Goal: Find specific page/section: Find specific page/section

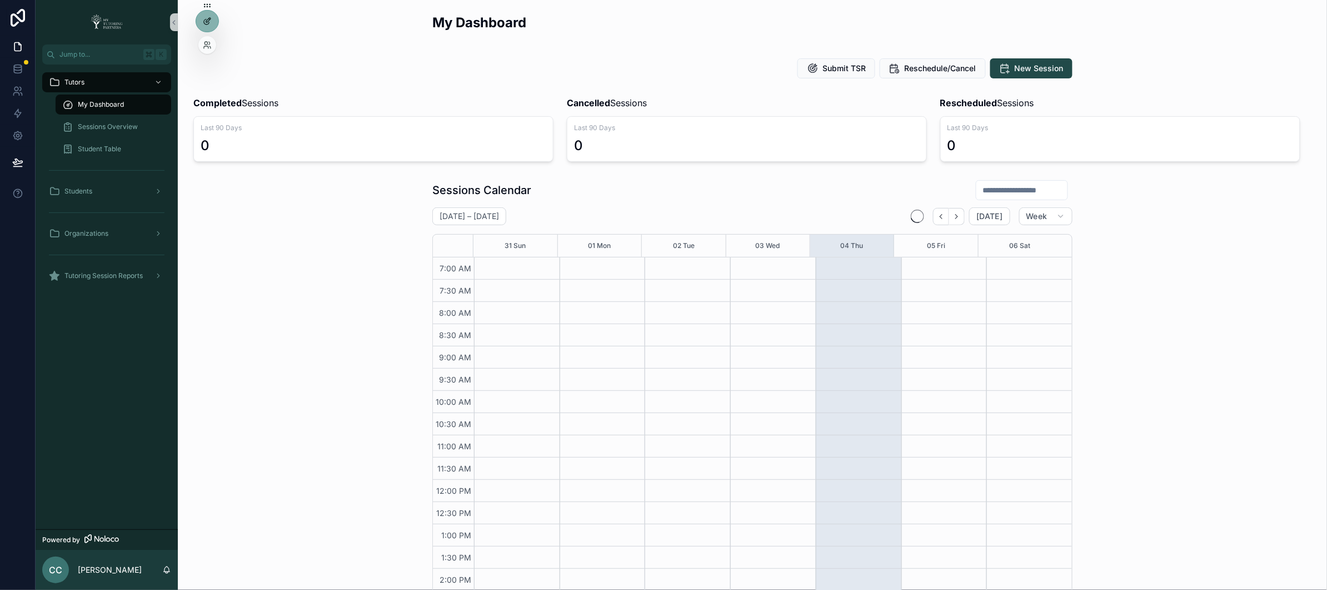
scroll to position [215, 0]
click at [212, 50] on div at bounding box center [207, 45] width 18 height 18
click at [207, 49] on div at bounding box center [207, 45] width 18 height 18
click at [209, 43] on icon at bounding box center [207, 45] width 9 height 9
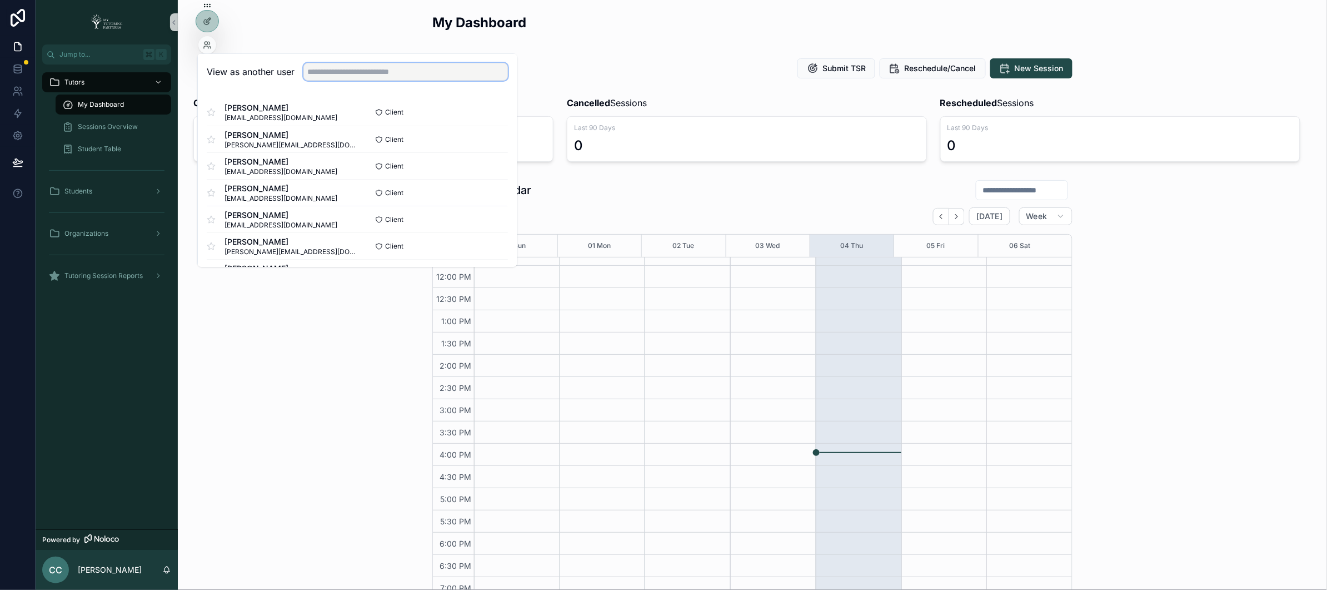
click at [402, 75] on input "text" at bounding box center [406, 72] width 205 height 18
type input "*****"
click at [500, 217] on button "Select" at bounding box center [493, 219] width 29 height 16
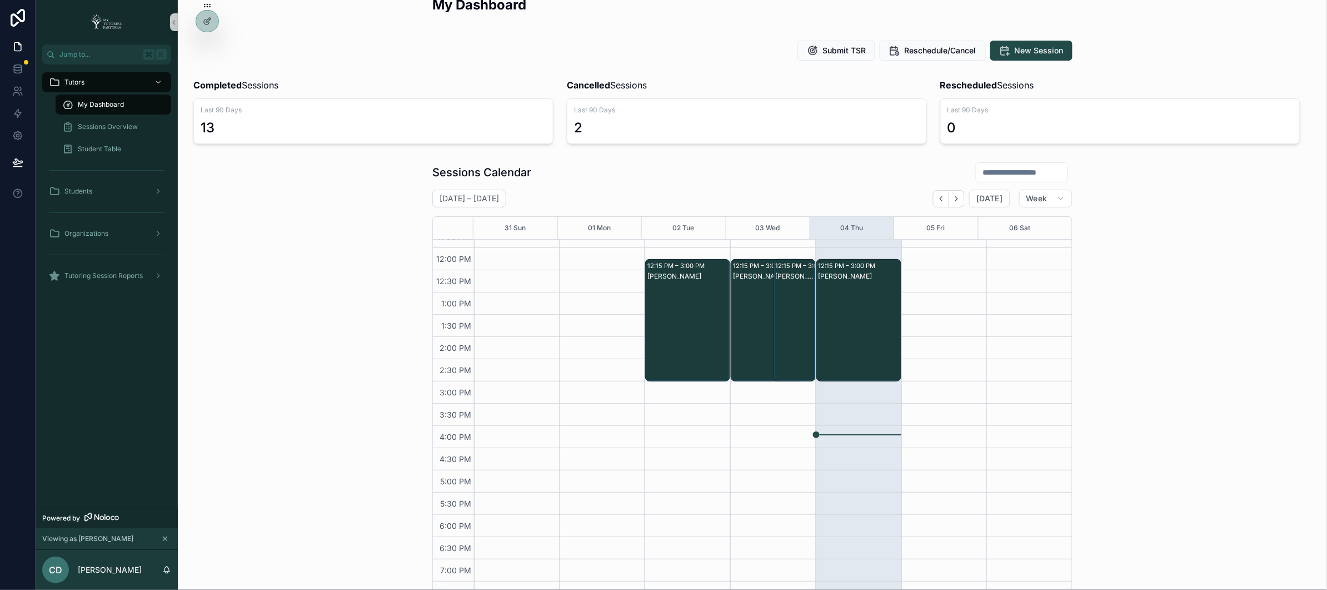
scroll to position [18, 0]
click at [95, 275] on span "Tutoring Session Reports" at bounding box center [103, 275] width 78 height 9
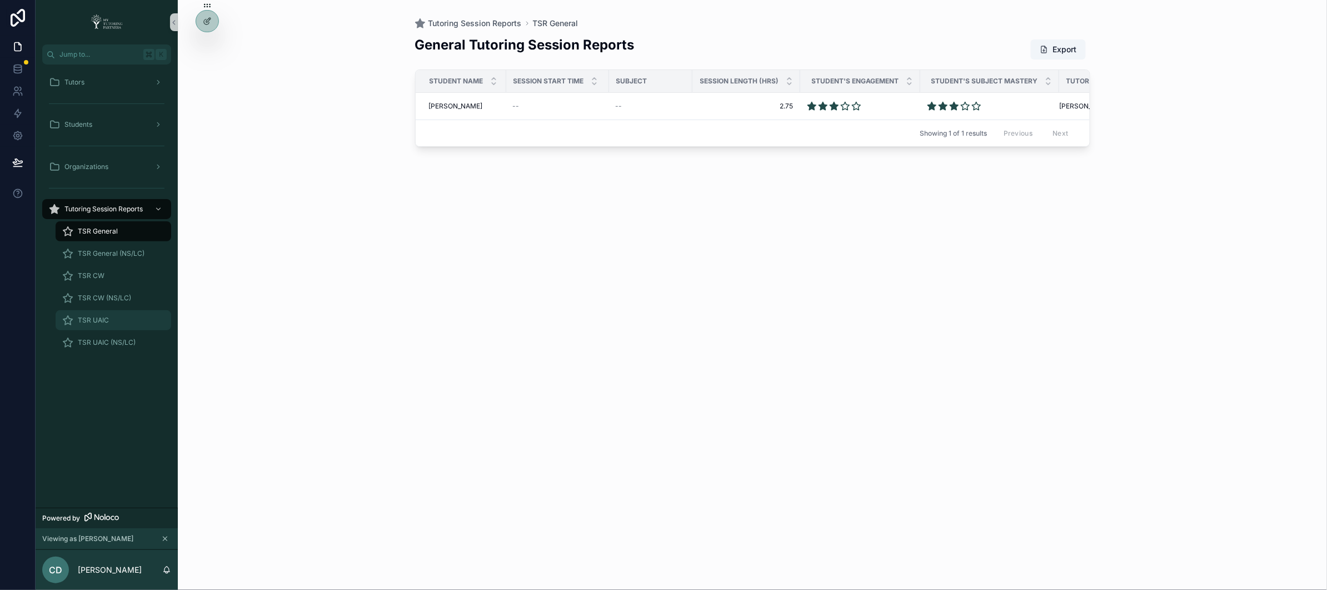
click at [91, 324] on span "TSR UAIC" at bounding box center [93, 320] width 31 height 9
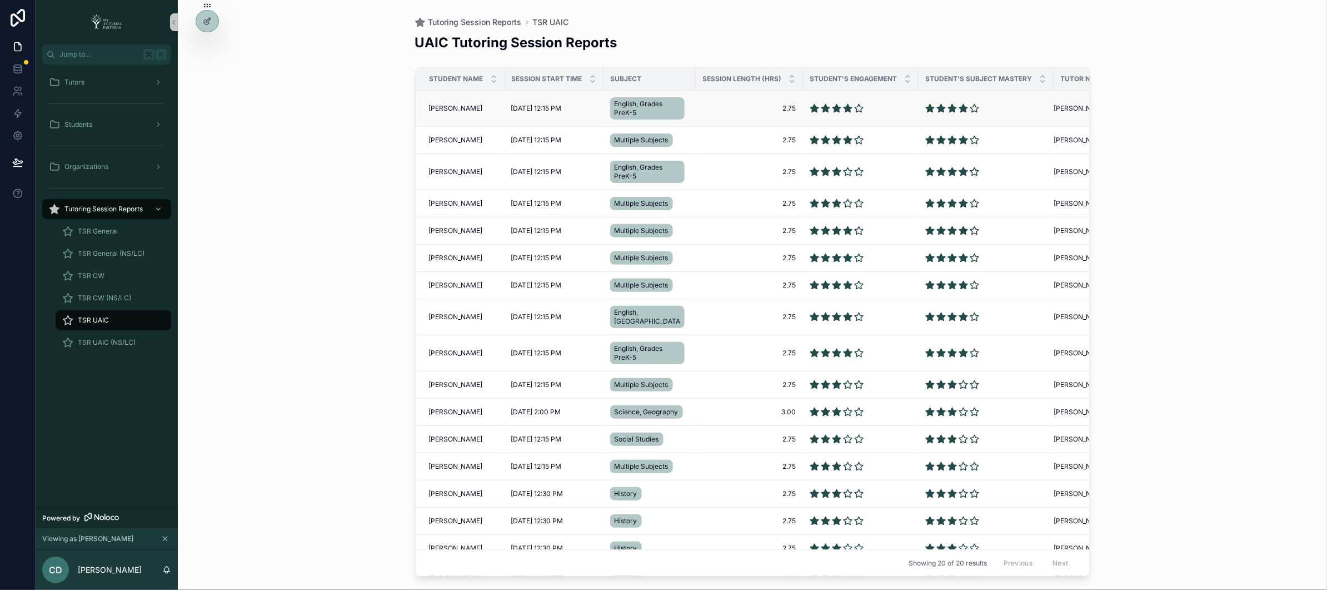
click at [449, 109] on span "Tyson Caesar-Walker" at bounding box center [456, 108] width 54 height 9
click at [454, 230] on span "Tyson Caesar-Walker" at bounding box center [456, 230] width 54 height 9
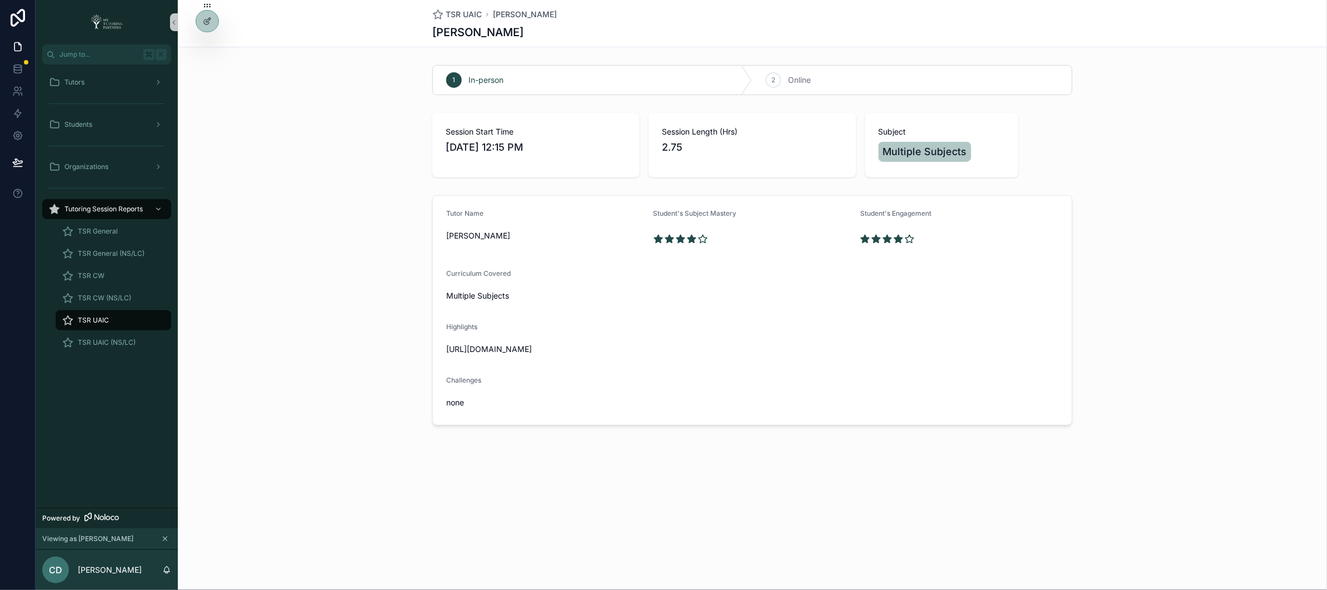
click at [88, 320] on span "TSR UAIC" at bounding box center [93, 320] width 31 height 9
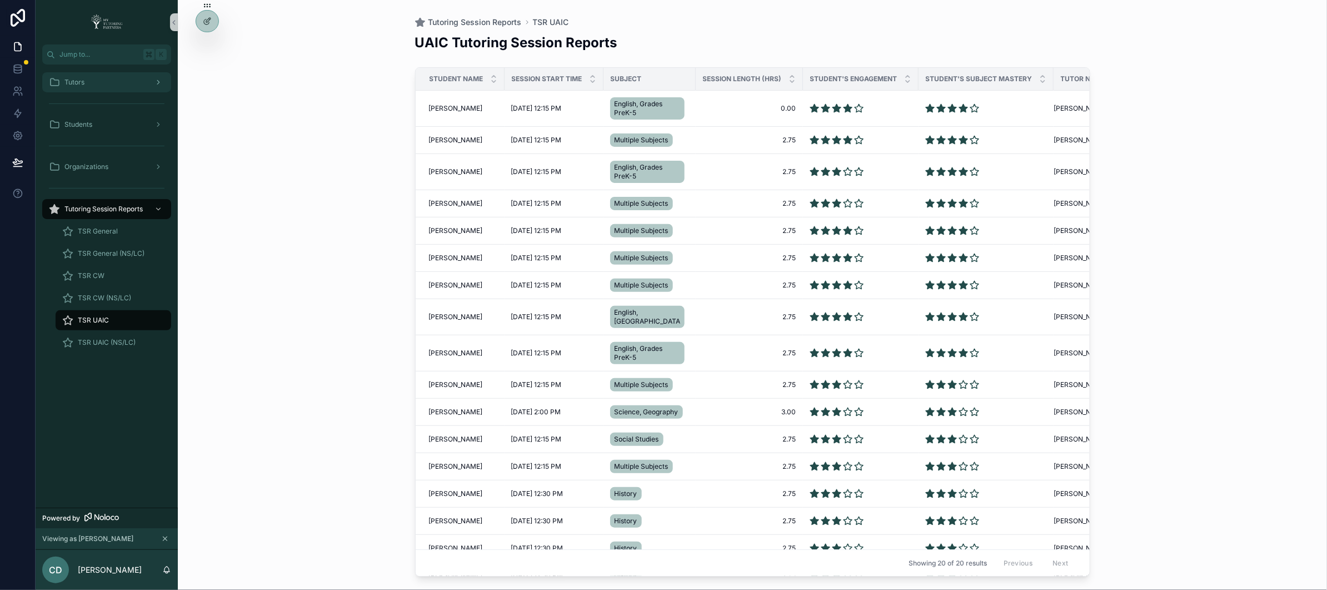
click at [84, 84] on div "Tutors" at bounding box center [107, 82] width 116 height 18
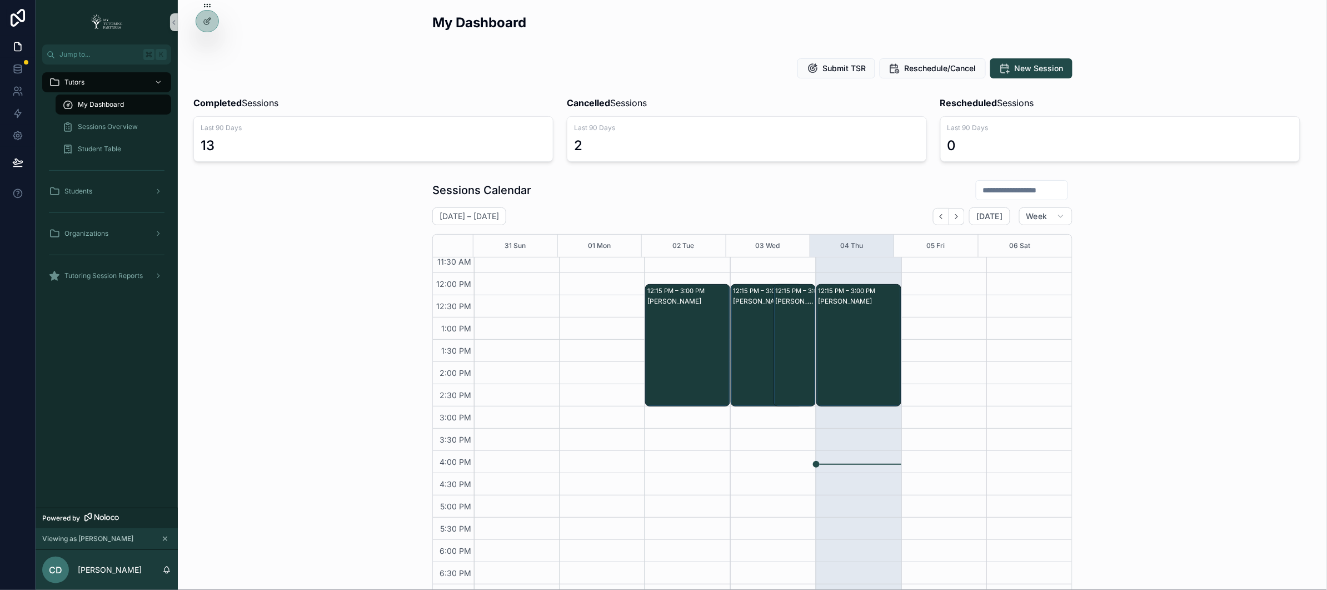
scroll to position [215, 0]
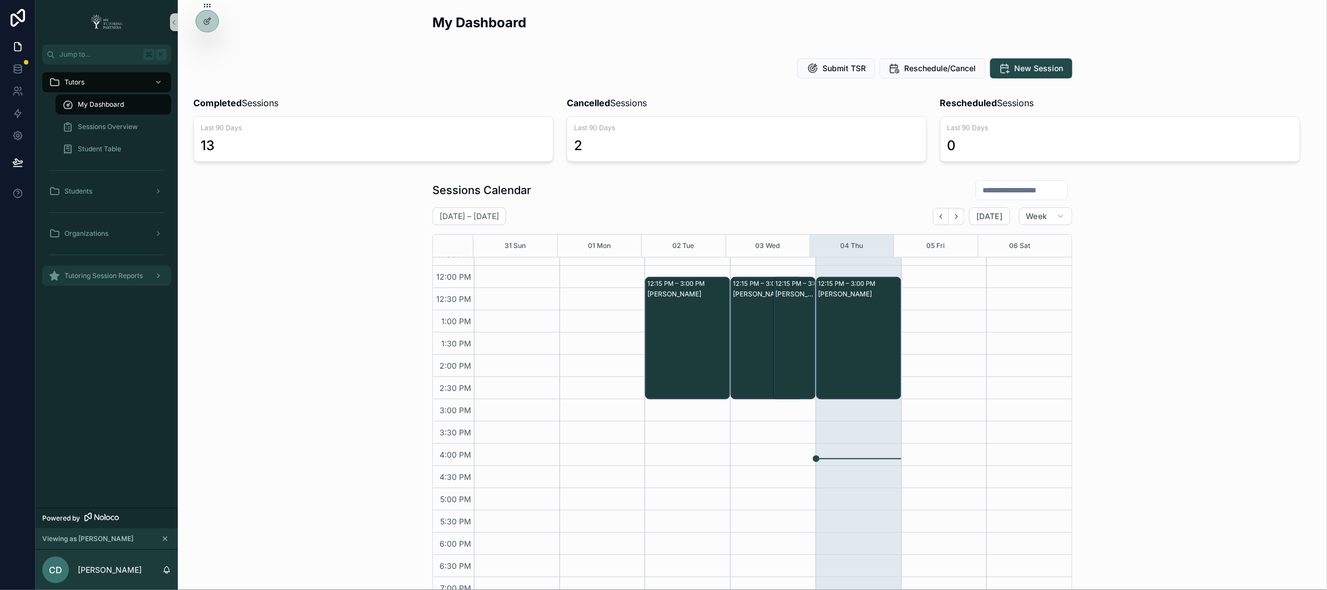
click at [105, 274] on span "Tutoring Session Reports" at bounding box center [103, 275] width 78 height 9
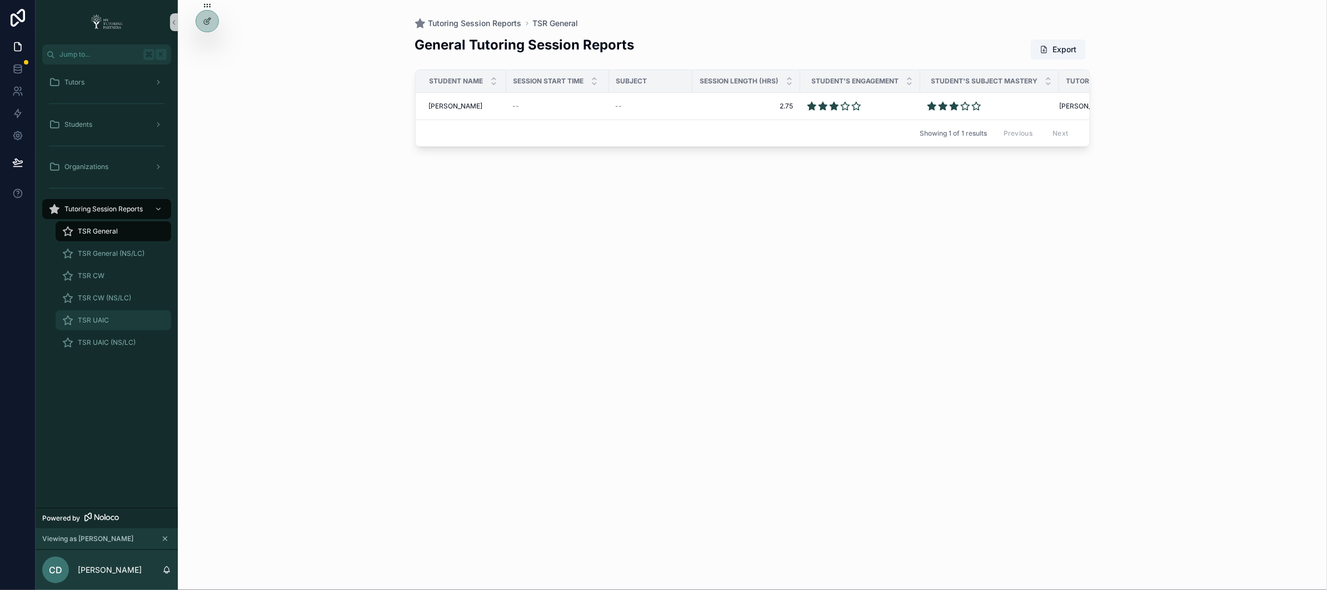
click at [105, 323] on span "TSR UAIC" at bounding box center [93, 320] width 31 height 9
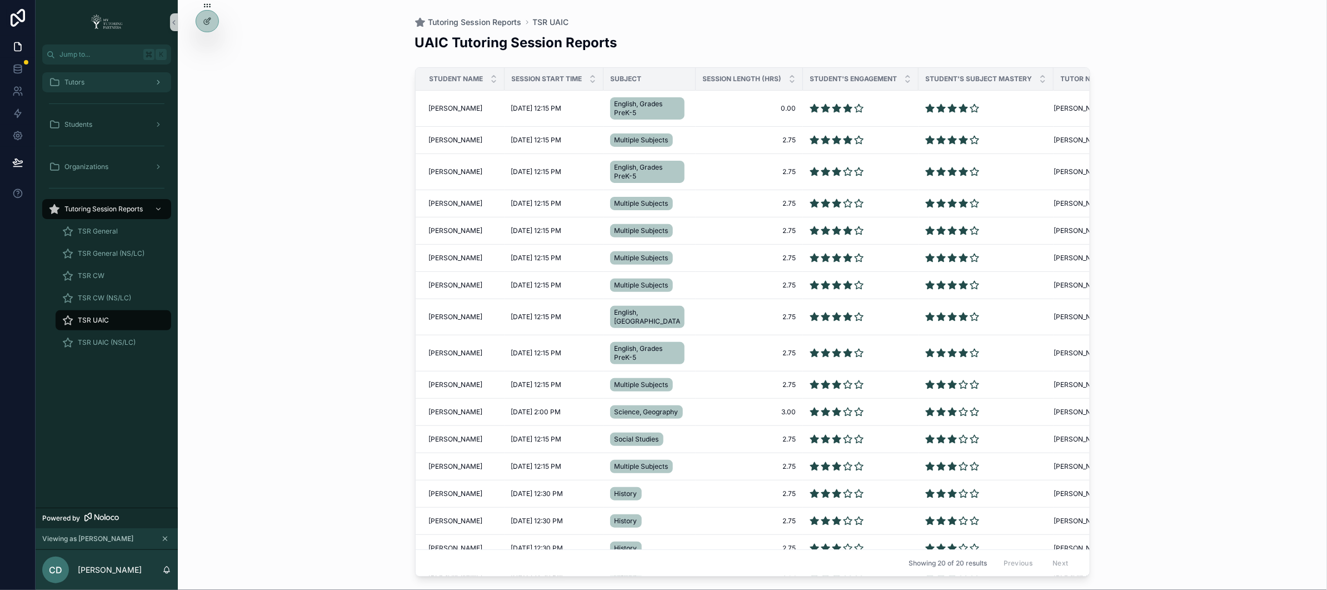
click at [90, 80] on div "Tutors" at bounding box center [107, 82] width 116 height 18
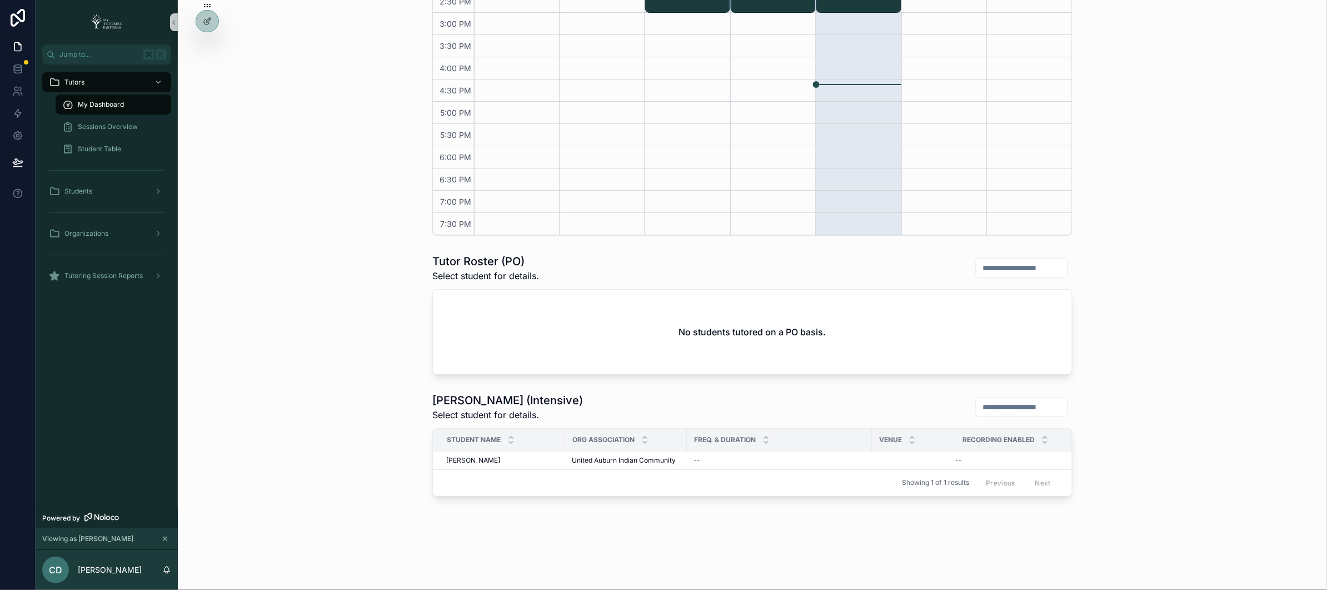
scroll to position [394, 0]
click at [105, 125] on span "Sessions Overview" at bounding box center [108, 126] width 60 height 9
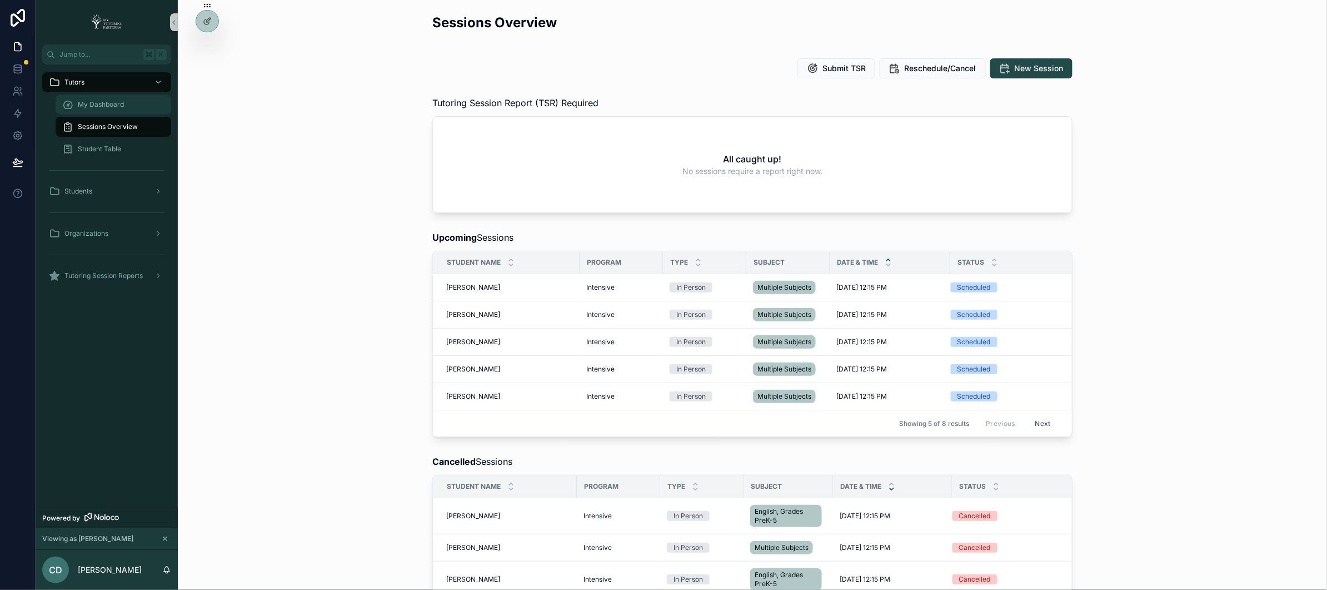
click at [106, 105] on span "My Dashboard" at bounding box center [101, 104] width 46 height 9
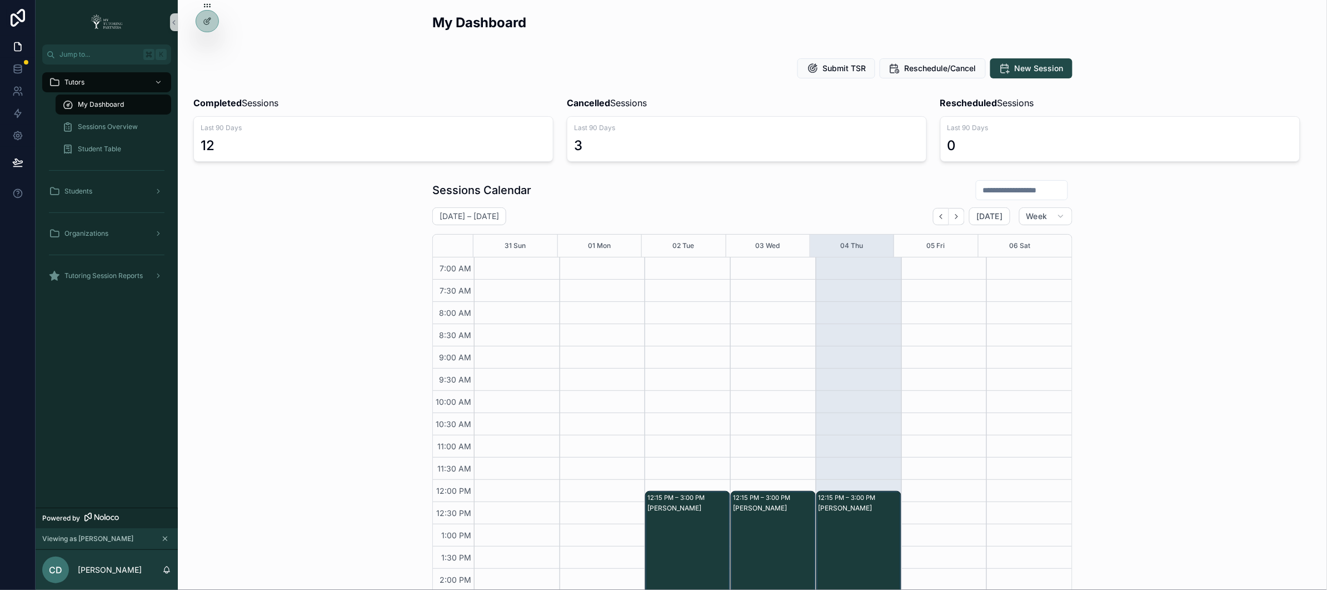
scroll to position [215, 0]
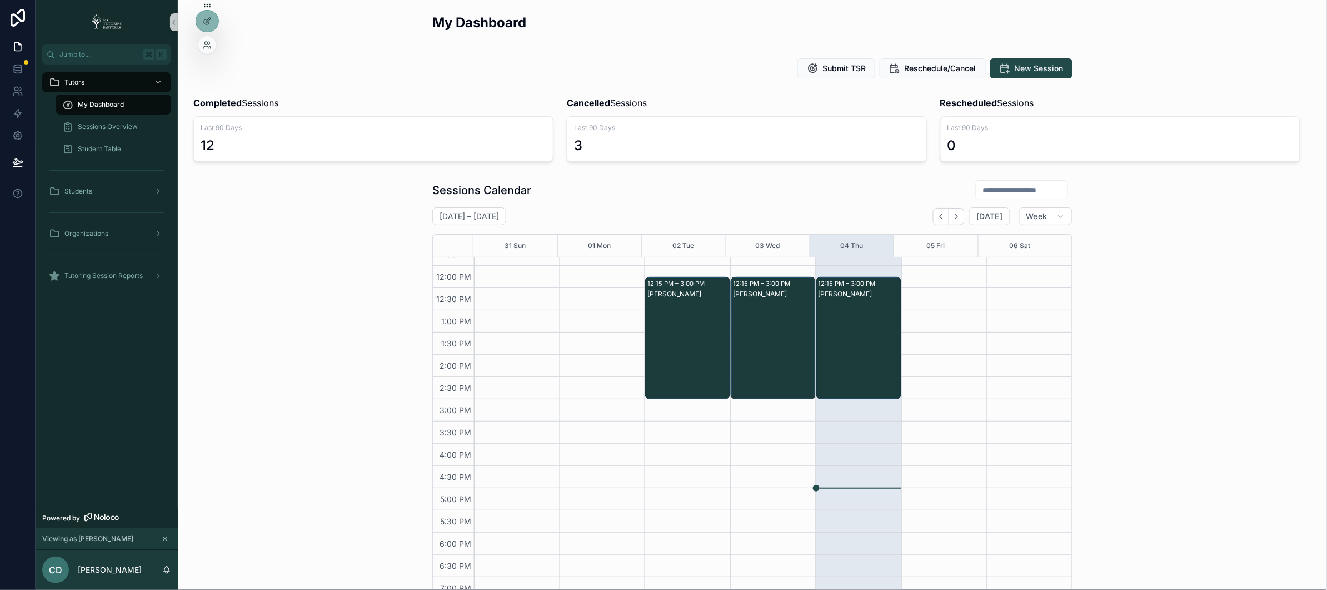
click at [212, 39] on div at bounding box center [207, 45] width 18 height 18
click at [207, 43] on icon at bounding box center [207, 45] width 9 height 9
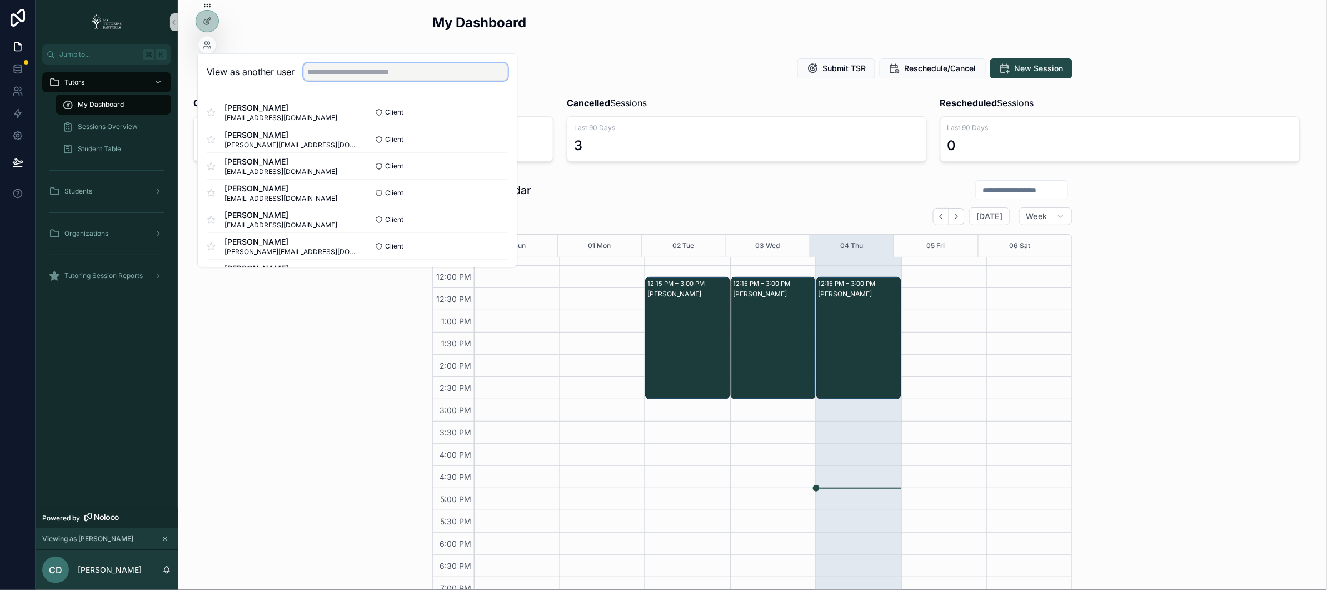
click at [345, 73] on input "text" at bounding box center [406, 72] width 205 height 18
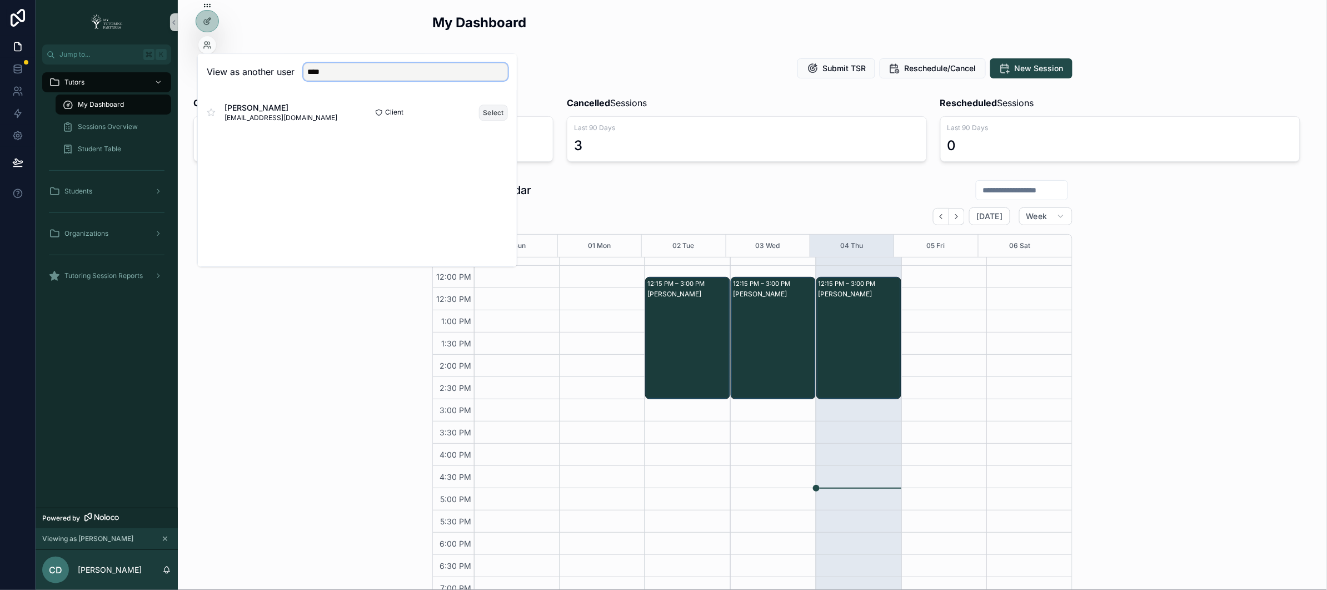
type input "****"
click at [496, 118] on button "Select" at bounding box center [493, 113] width 29 height 16
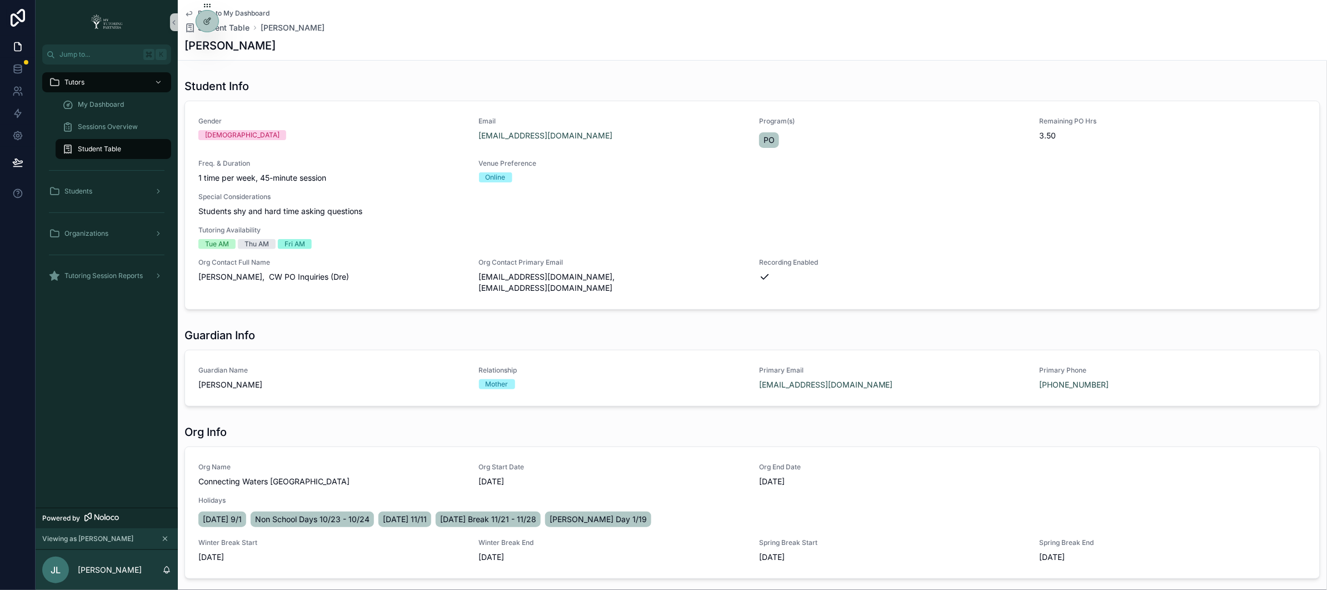
scroll to position [267, 0]
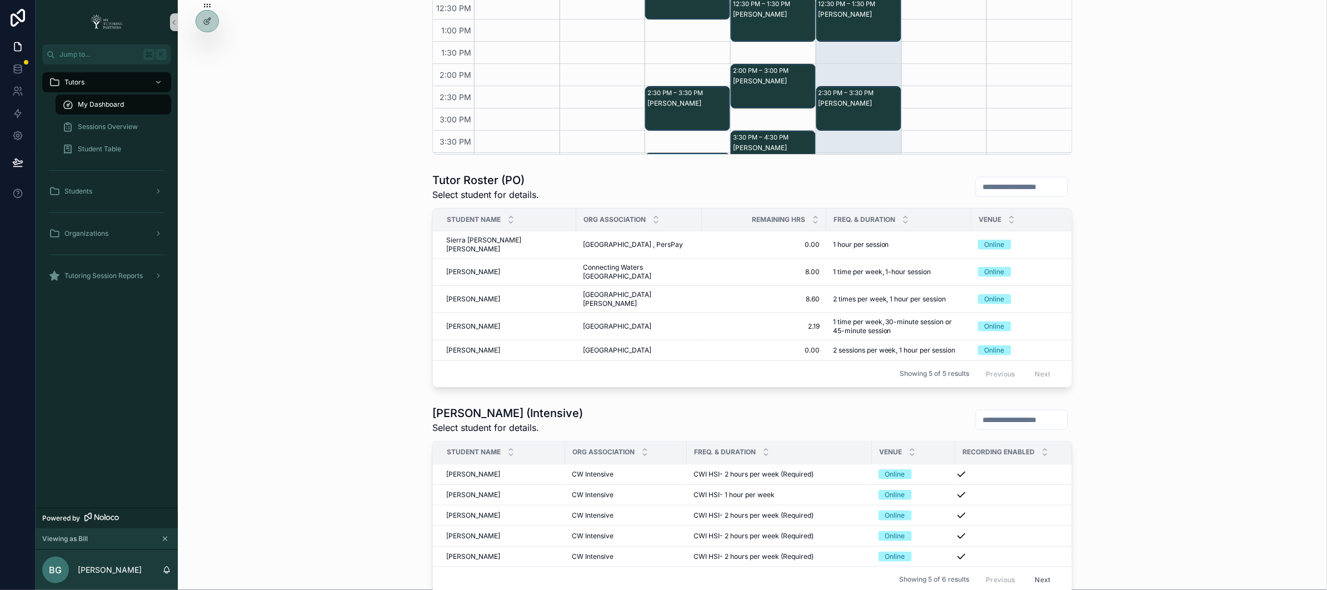
scroll to position [454, 0]
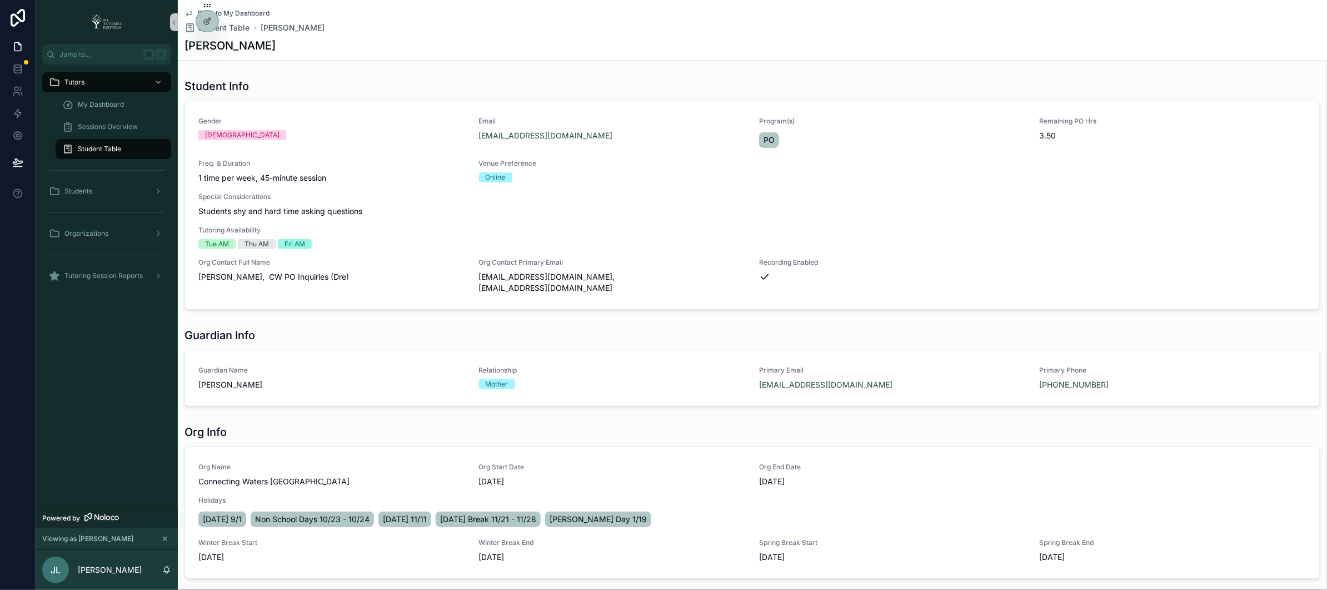
scroll to position [267, 0]
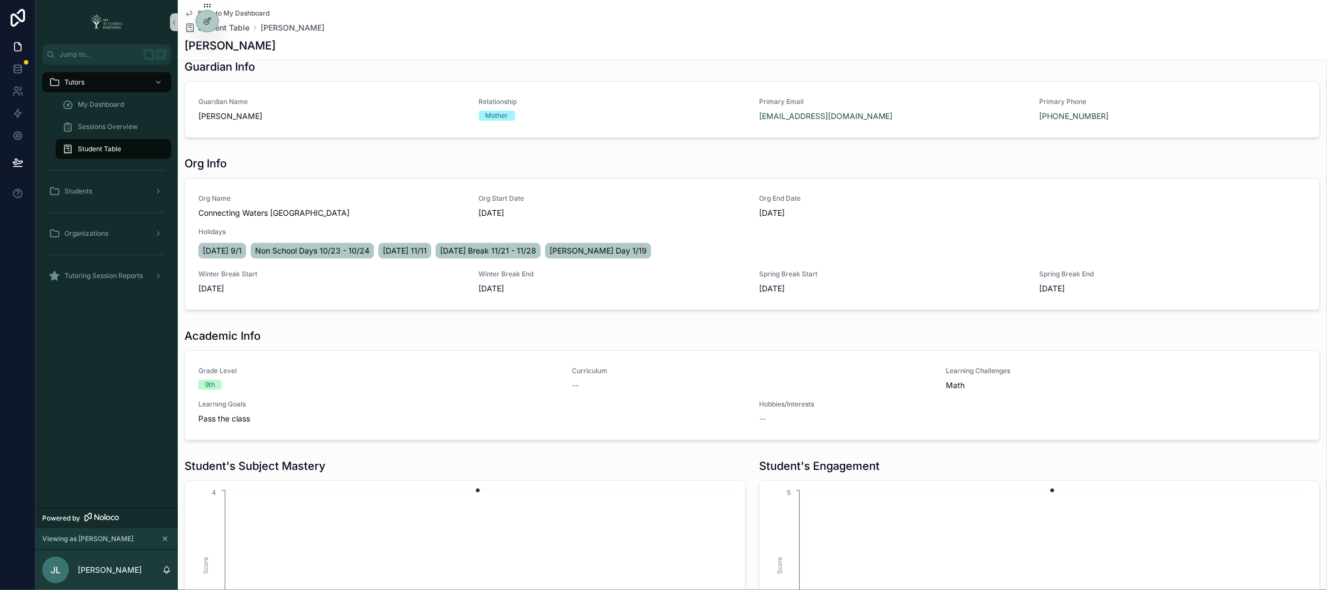
scroll to position [270, 0]
click at [208, 41] on icon at bounding box center [207, 45] width 9 height 9
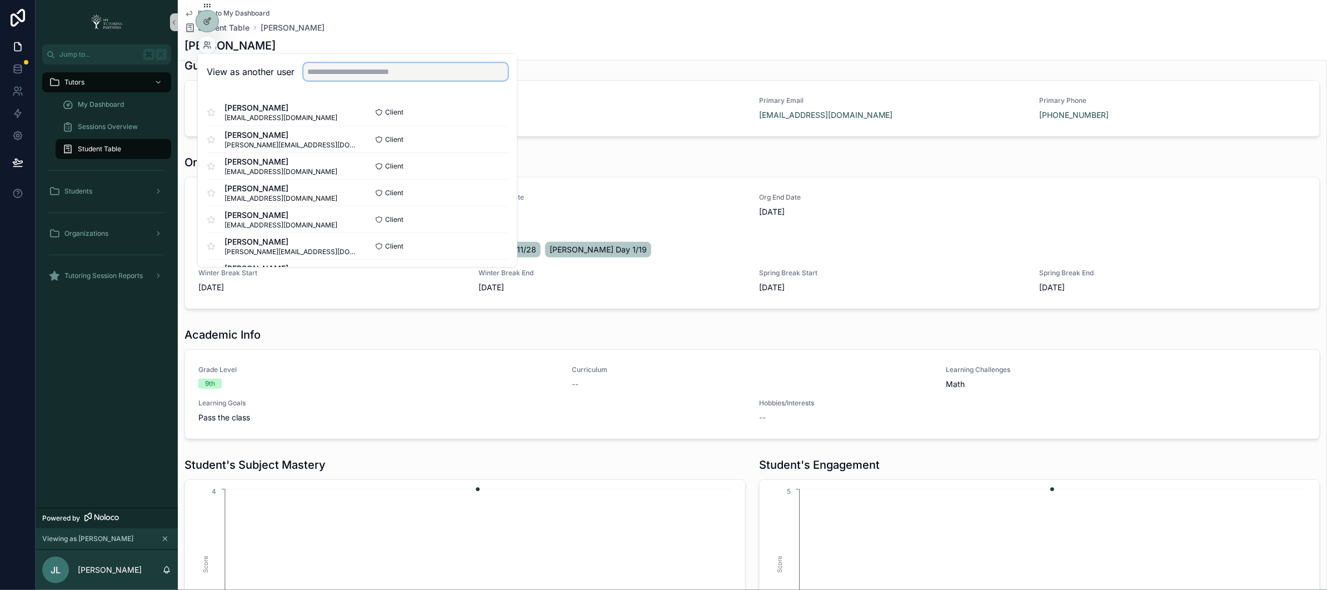
click at [330, 71] on input "text" at bounding box center [406, 72] width 205 height 18
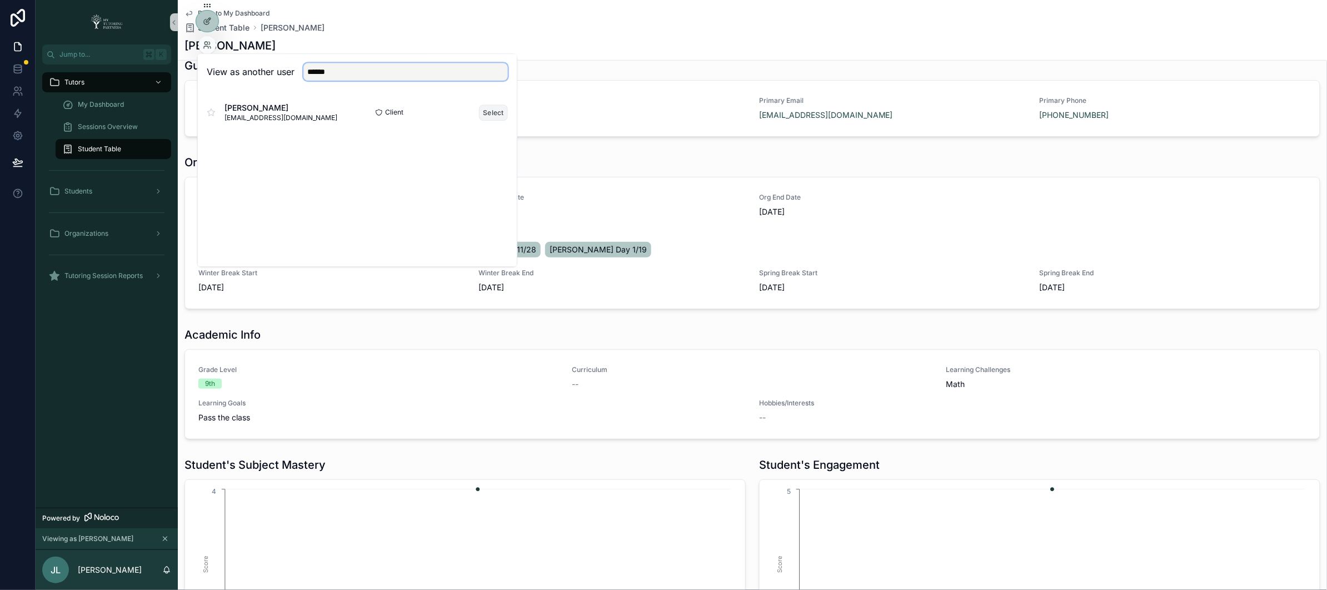
type input "******"
click at [489, 112] on button "Select" at bounding box center [493, 113] width 29 height 16
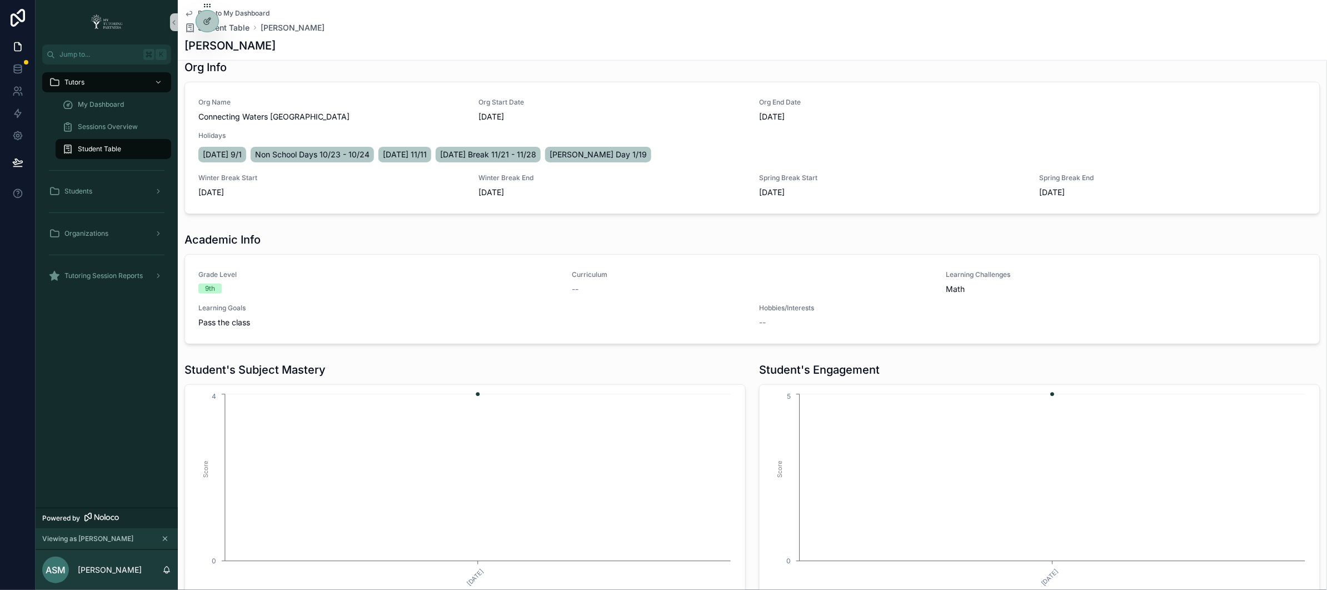
scroll to position [367, 0]
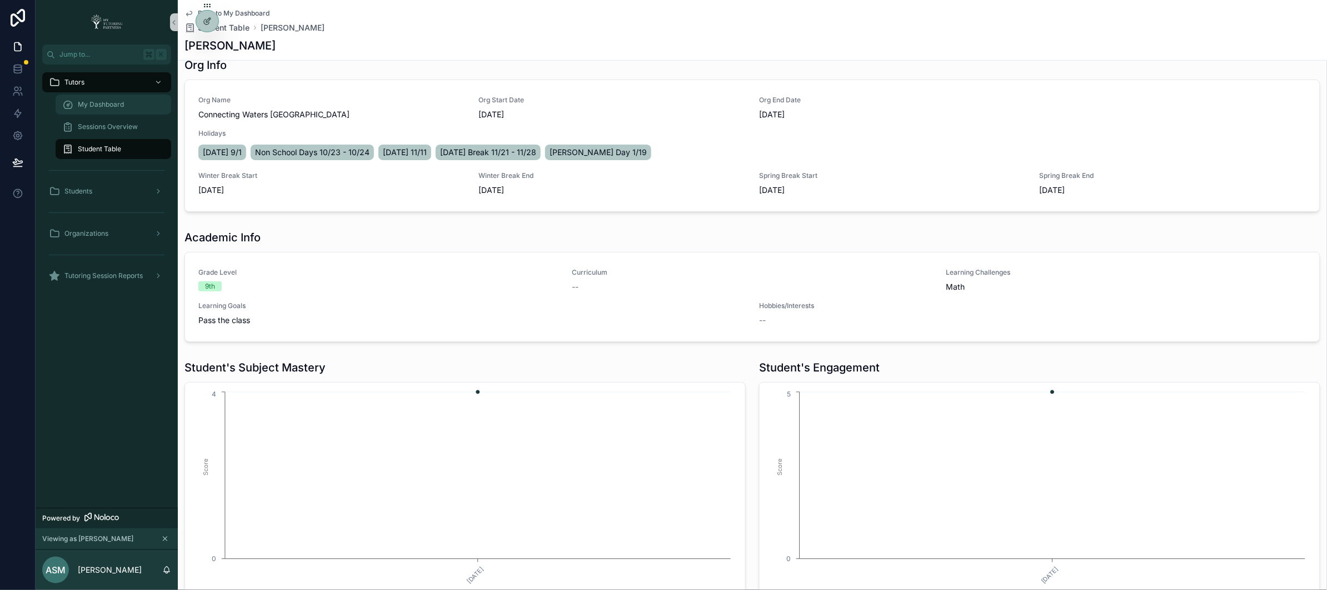
click at [98, 100] on span "My Dashboard" at bounding box center [101, 104] width 46 height 9
